Goal: Information Seeking & Learning: Check status

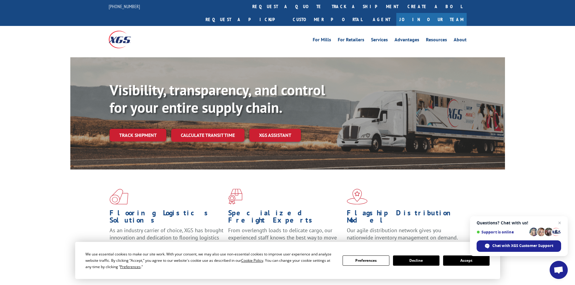
click at [461, 258] on button "Accept" at bounding box center [466, 261] width 46 height 10
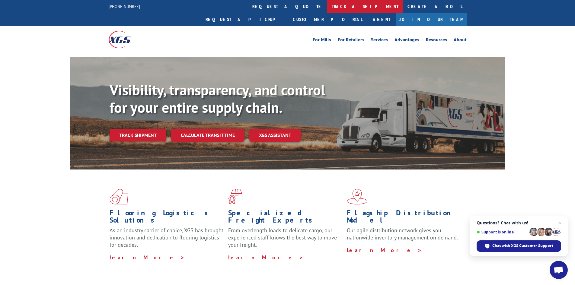
click at [327, 4] on link "track a shipment" at bounding box center [365, 6] width 76 height 13
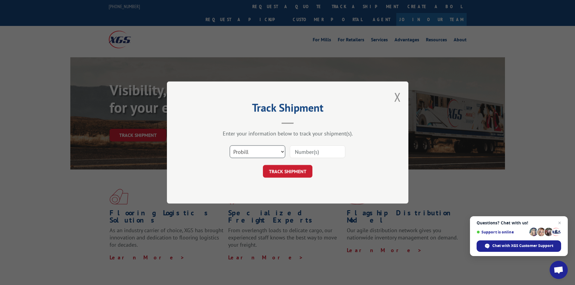
click at [281, 150] on select "Select category... Probill BOL PO" at bounding box center [258, 152] width 56 height 13
select select "bol"
click at [230, 146] on select "Select category... Probill BOL PO" at bounding box center [258, 152] width 56 height 13
click at [303, 151] on input at bounding box center [318, 152] width 56 height 13
paste input "472318"
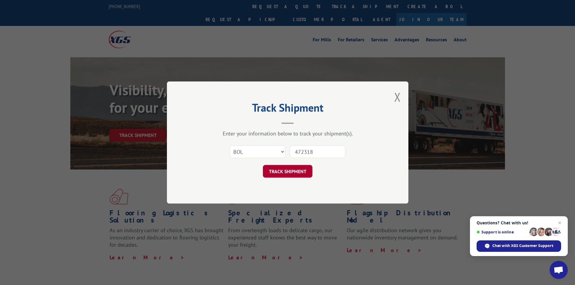
type input "472318"
click at [287, 169] on button "TRACK SHIPMENT" at bounding box center [288, 171] width 50 height 13
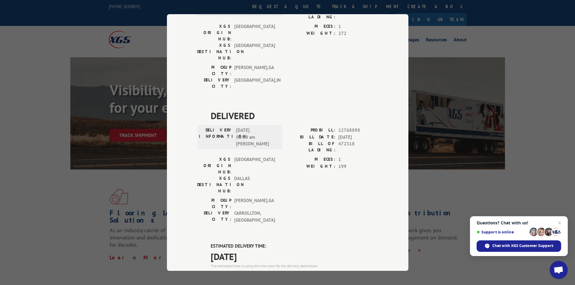
scroll to position [362, 0]
